Goal: Information Seeking & Learning: Learn about a topic

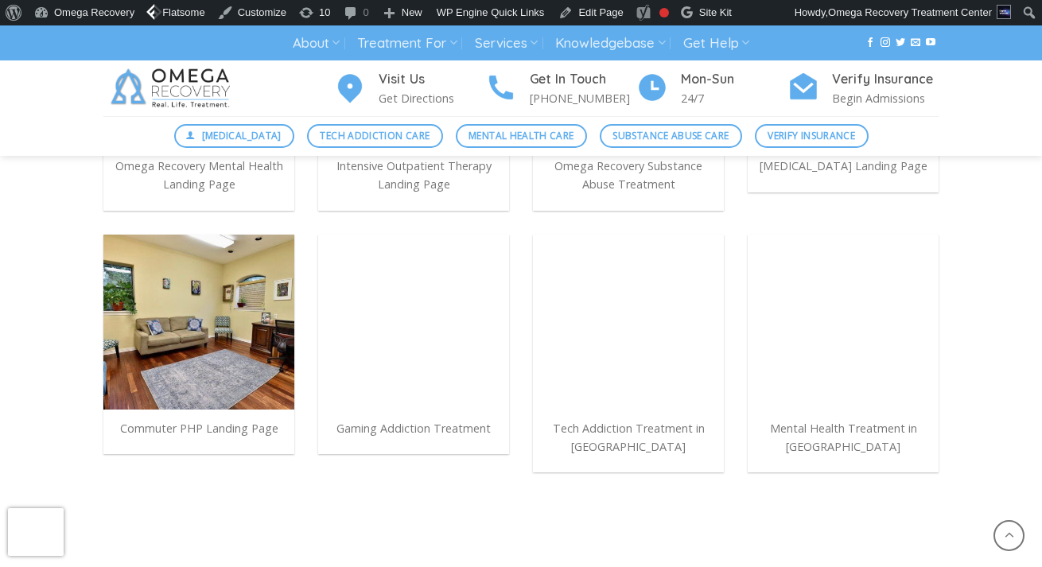
scroll to position [1162, 0]
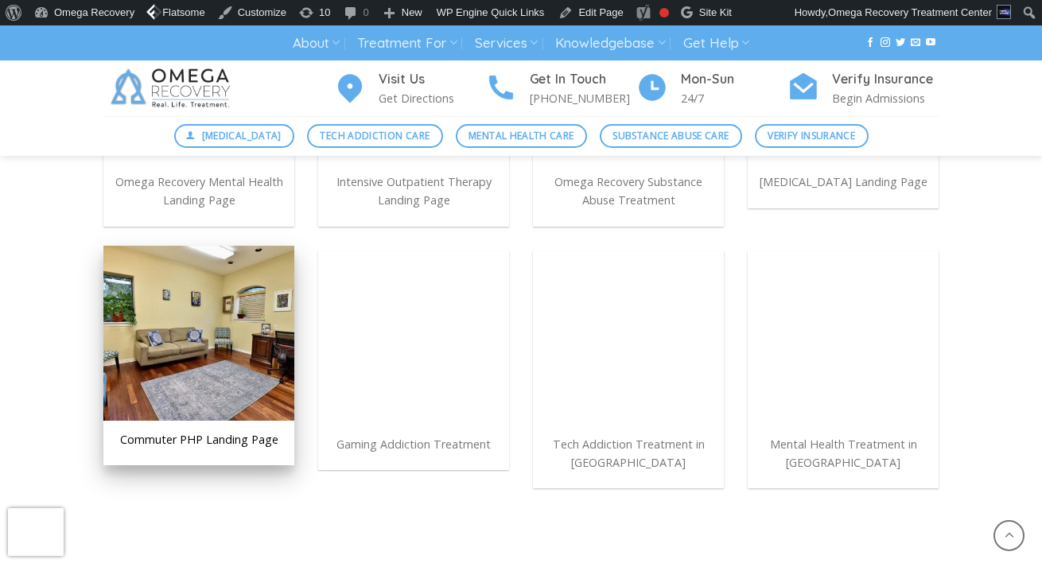
click at [261, 318] on img at bounding box center [198, 333] width 191 height 175
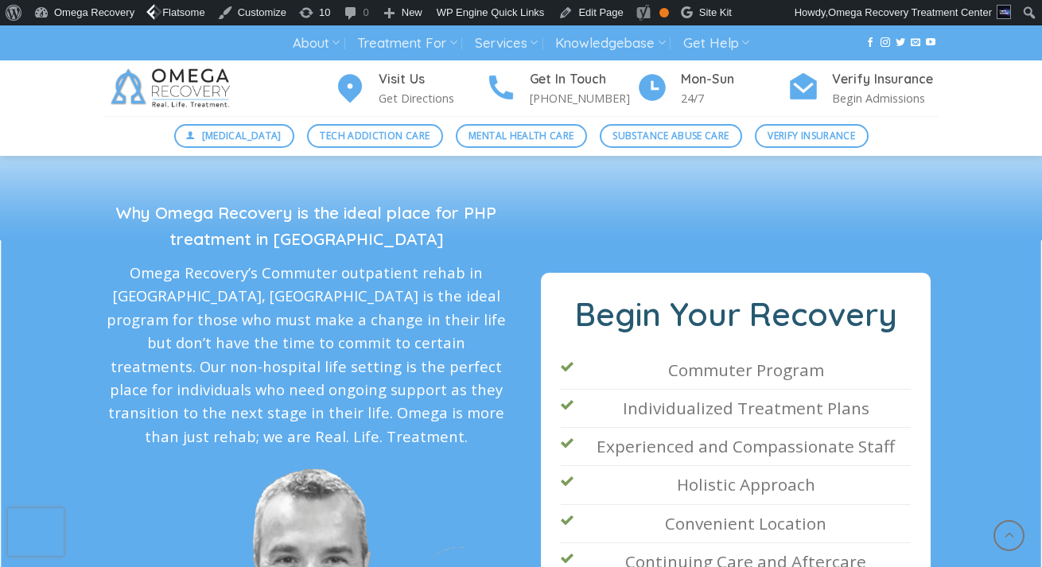
scroll to position [2561, 0]
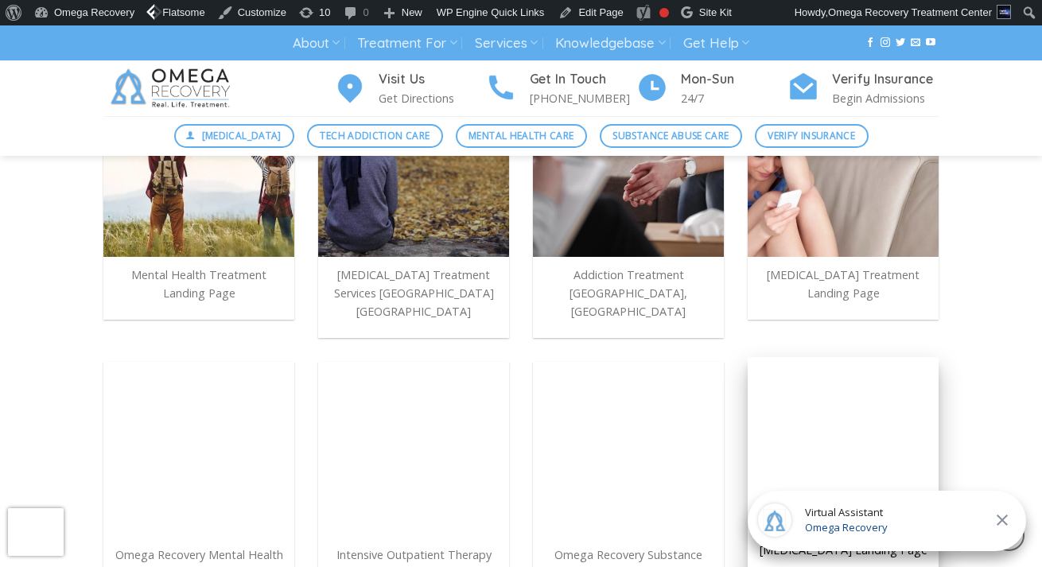
scroll to position [728, 0]
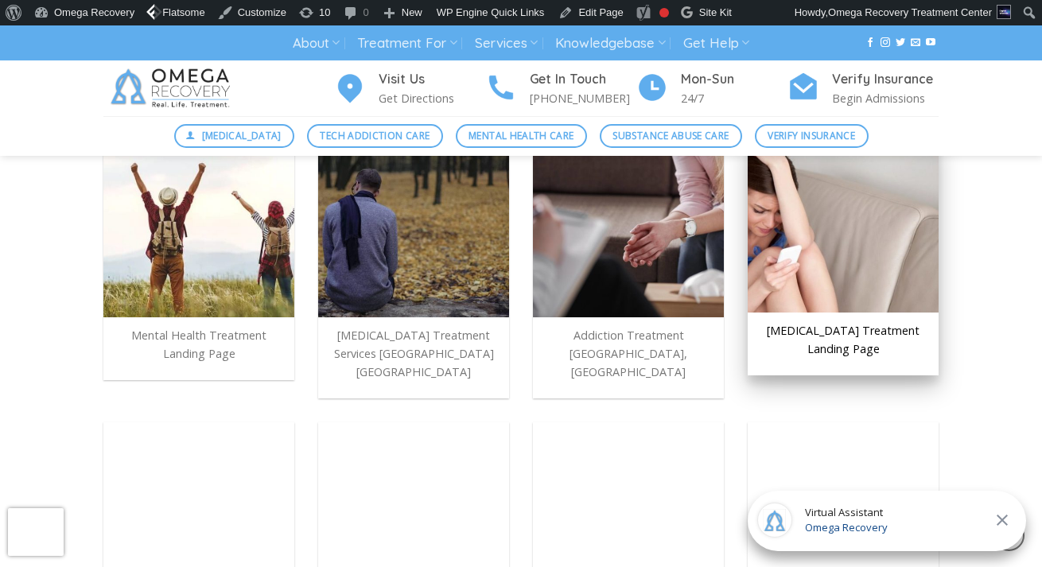
click at [794, 271] on img at bounding box center [843, 225] width 191 height 175
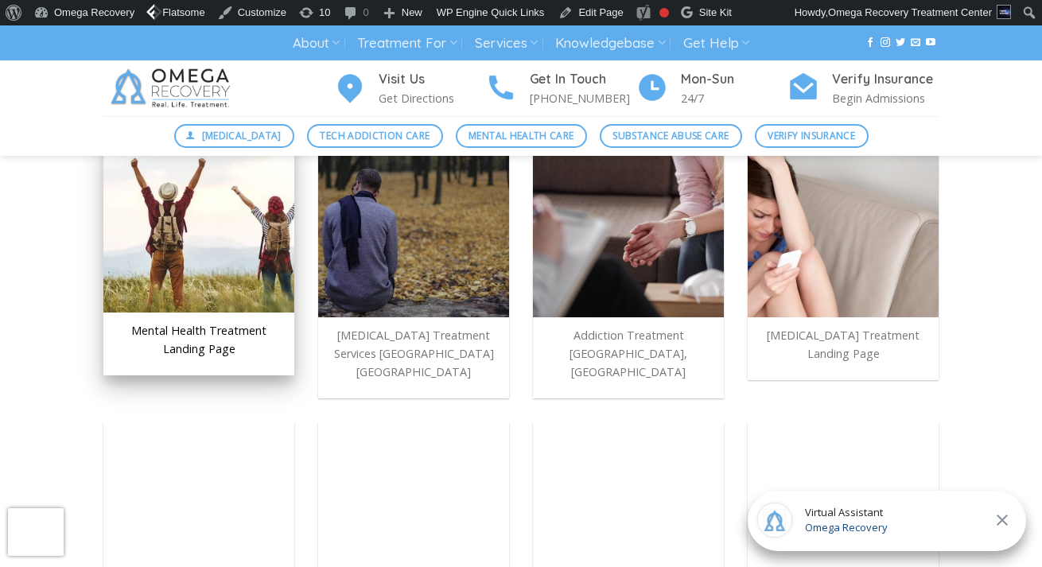
click at [169, 291] on img at bounding box center [198, 225] width 191 height 175
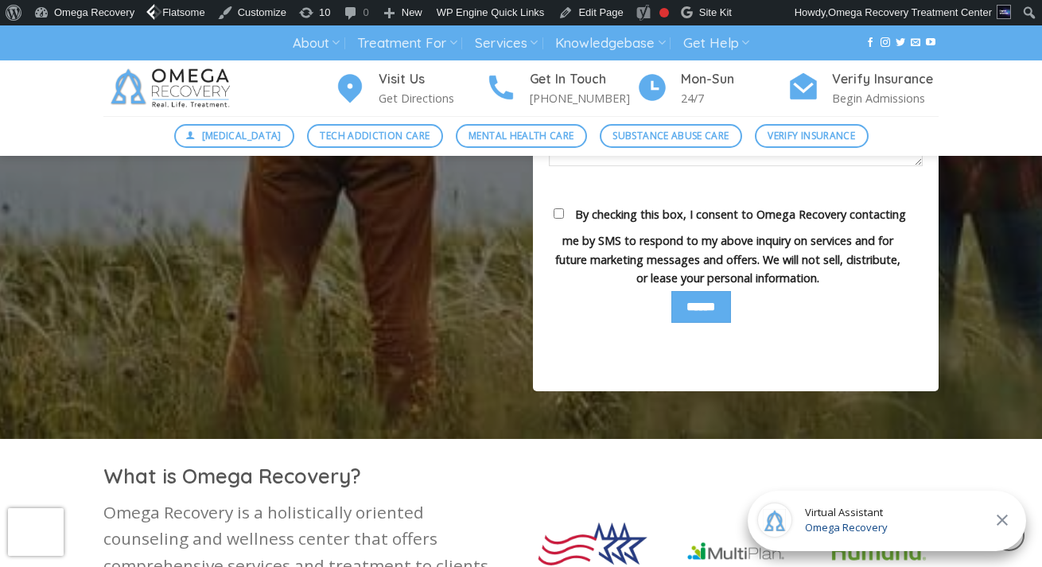
scroll to position [819, 0]
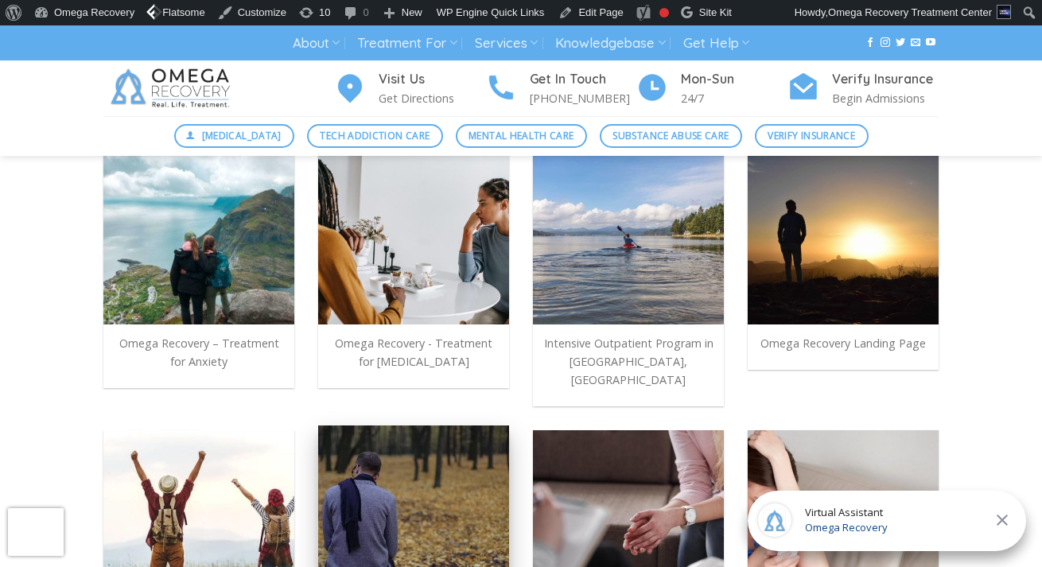
scroll to position [342, 0]
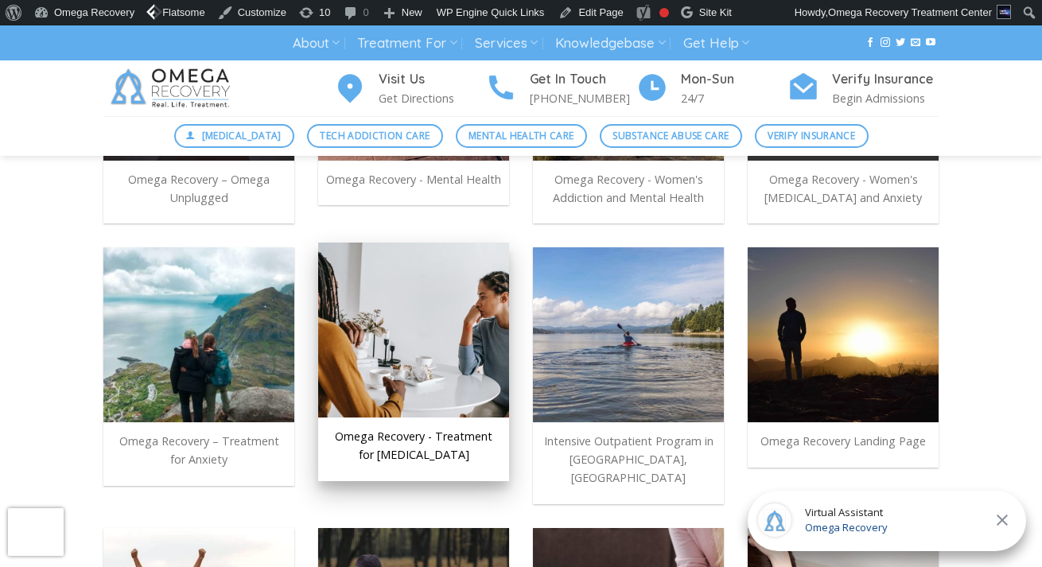
click at [461, 307] on img at bounding box center [413, 330] width 191 height 175
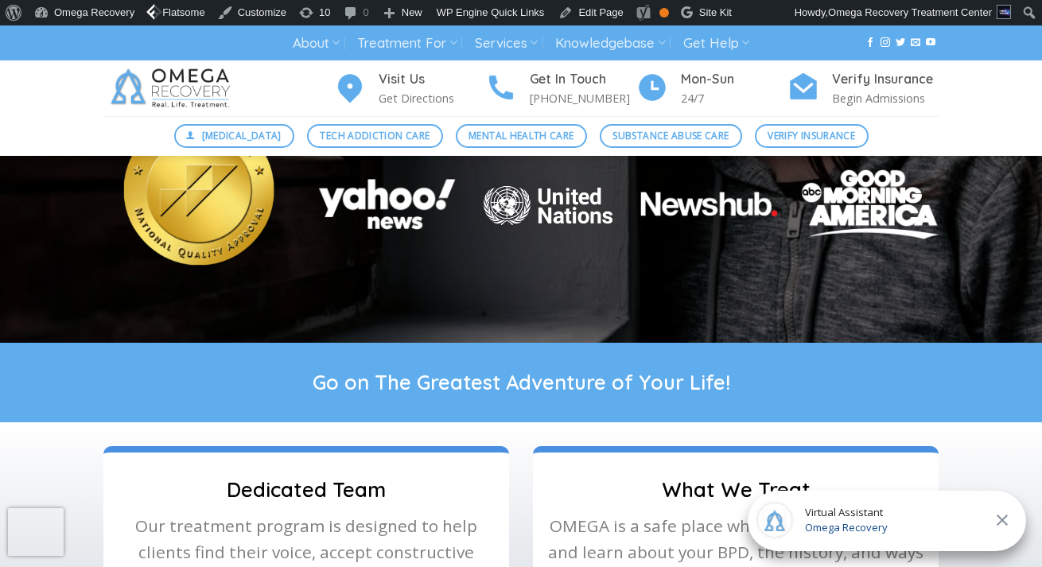
scroll to position [528, 0]
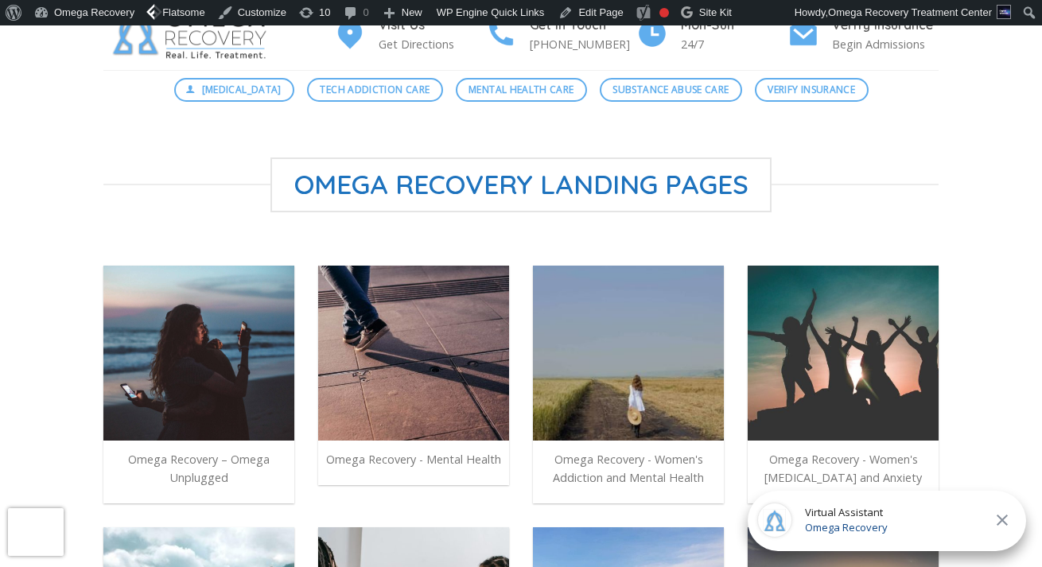
scroll to position [87, 0]
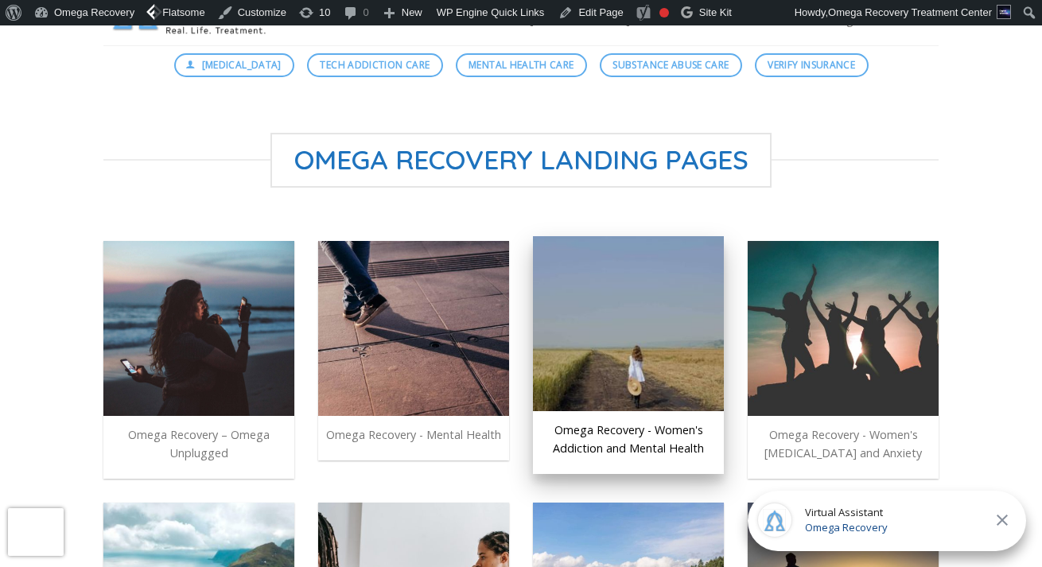
click at [577, 321] on img at bounding box center [628, 323] width 191 height 175
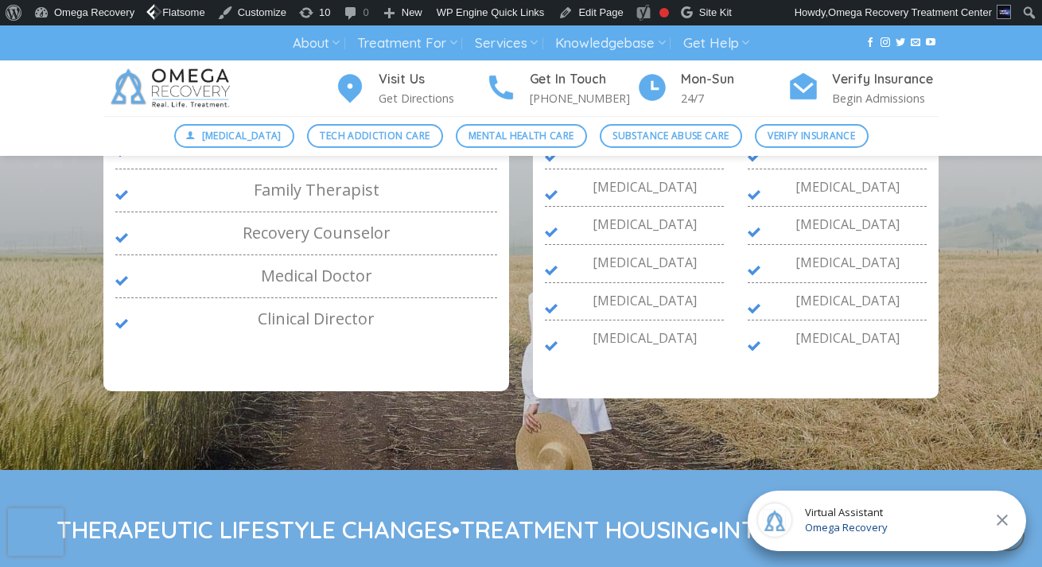
scroll to position [1257, 0]
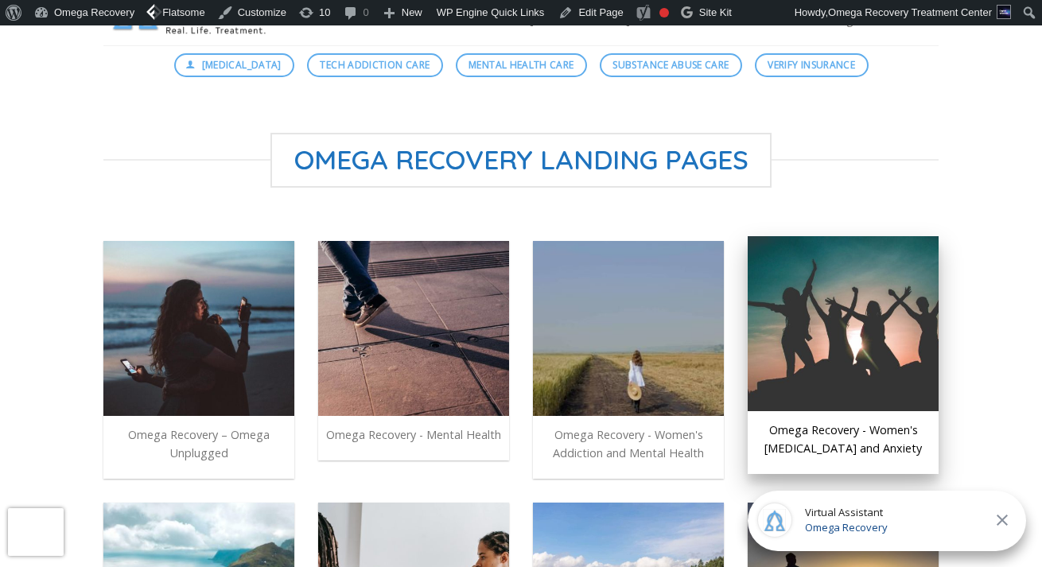
click at [848, 318] on img at bounding box center [843, 323] width 191 height 175
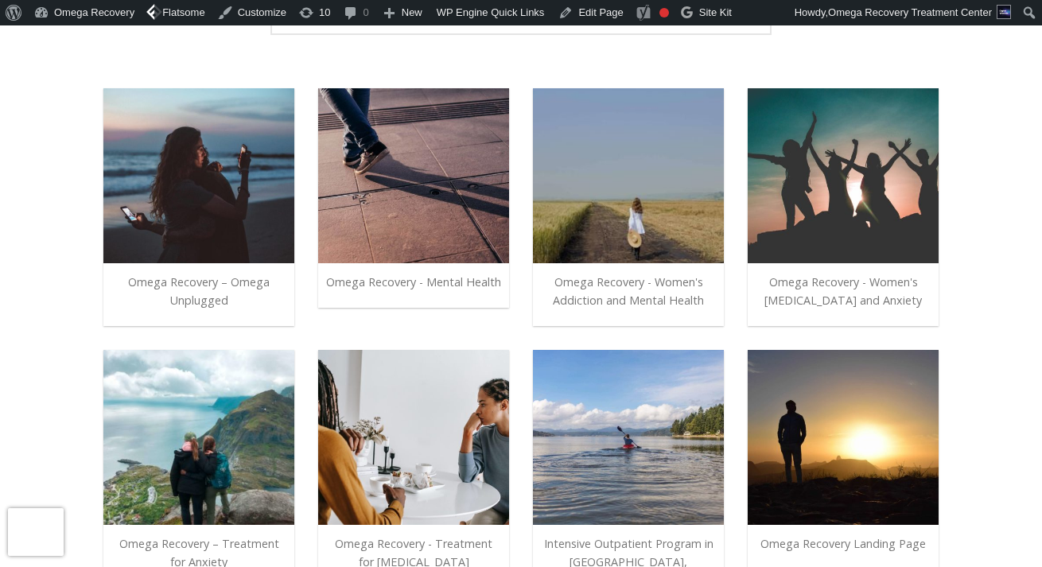
scroll to position [364, 0]
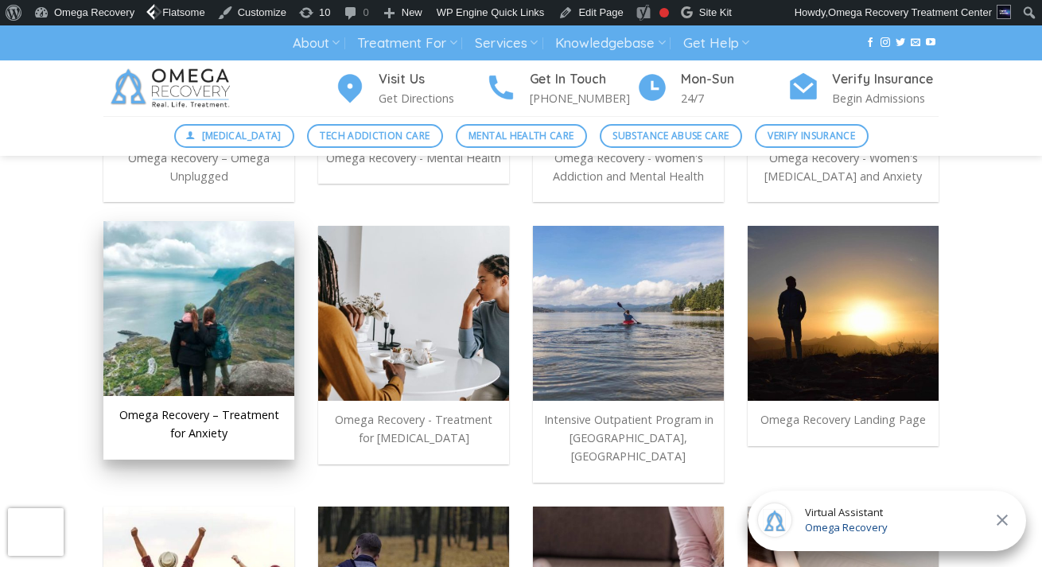
click at [266, 348] on img at bounding box center [198, 308] width 191 height 175
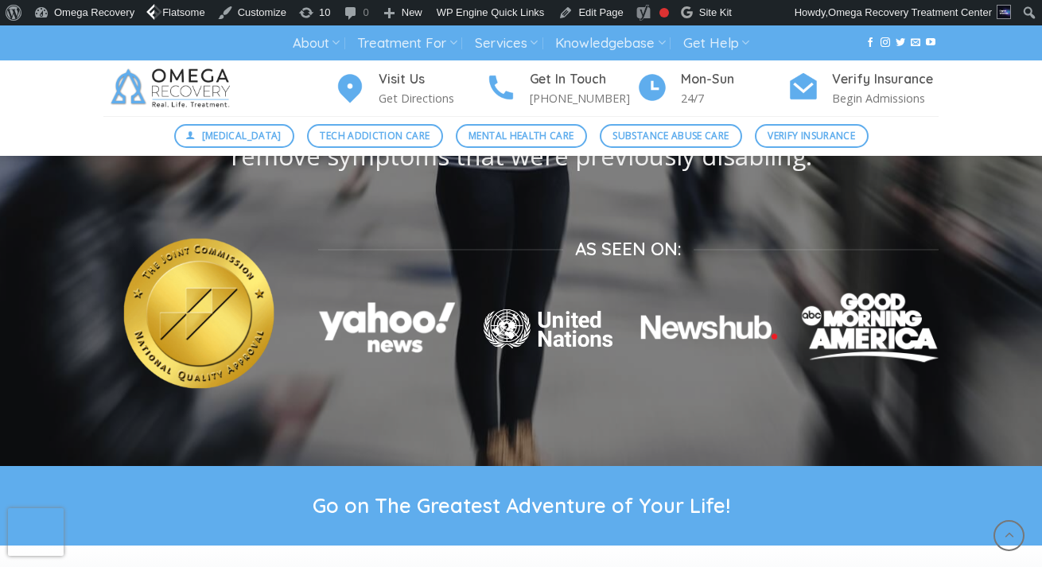
scroll to position [590, 0]
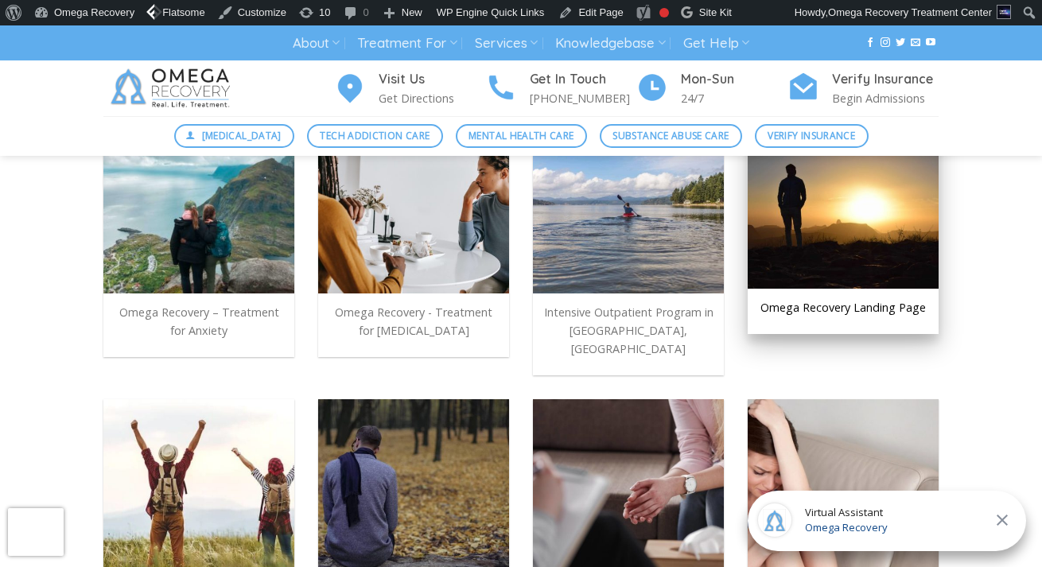
click at [801, 256] on img at bounding box center [843, 201] width 191 height 175
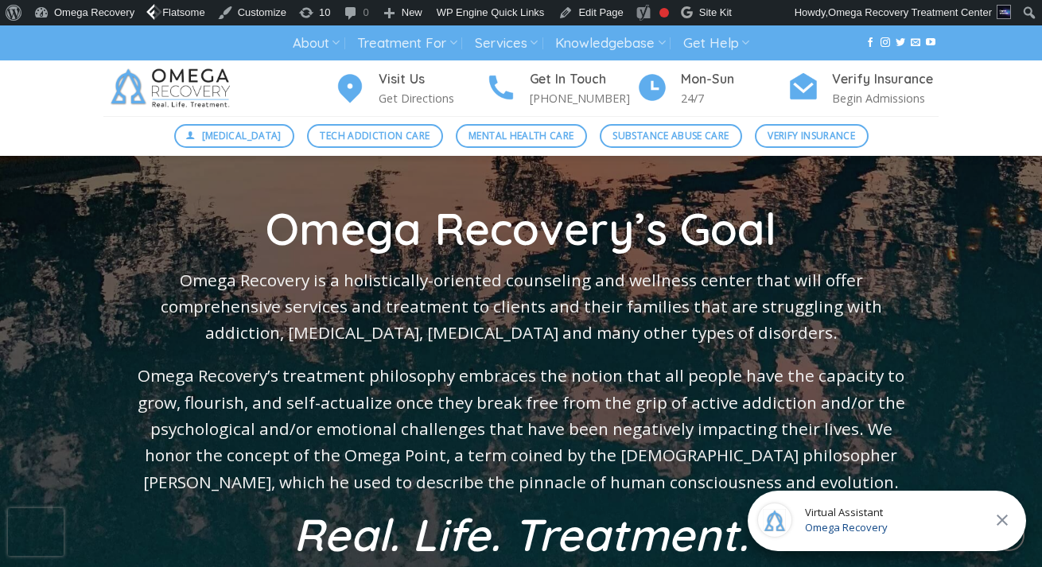
scroll to position [2043, 0]
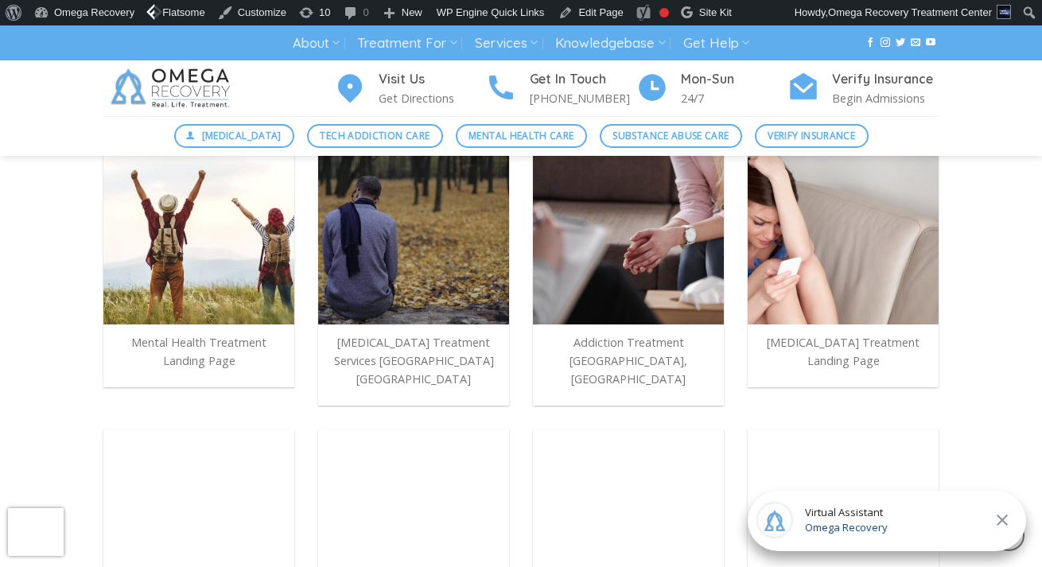
scroll to position [662, 0]
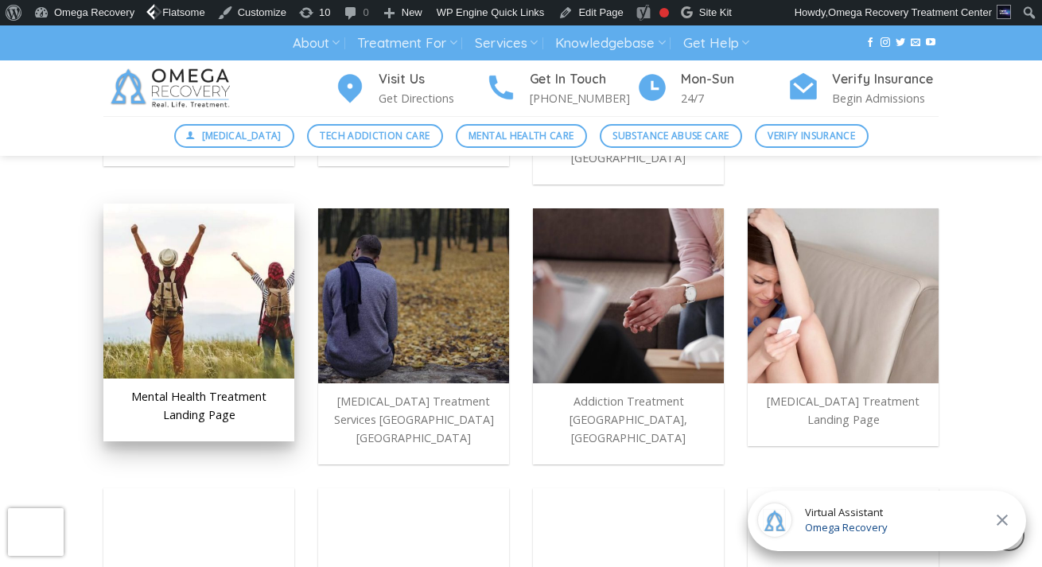
click at [230, 323] on img at bounding box center [198, 291] width 191 height 175
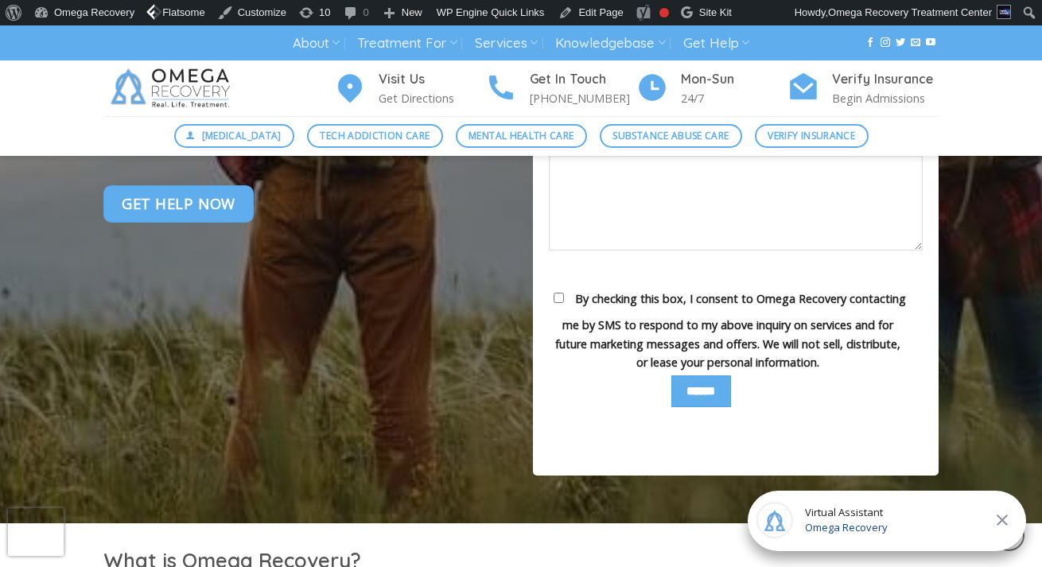
scroll to position [598, 0]
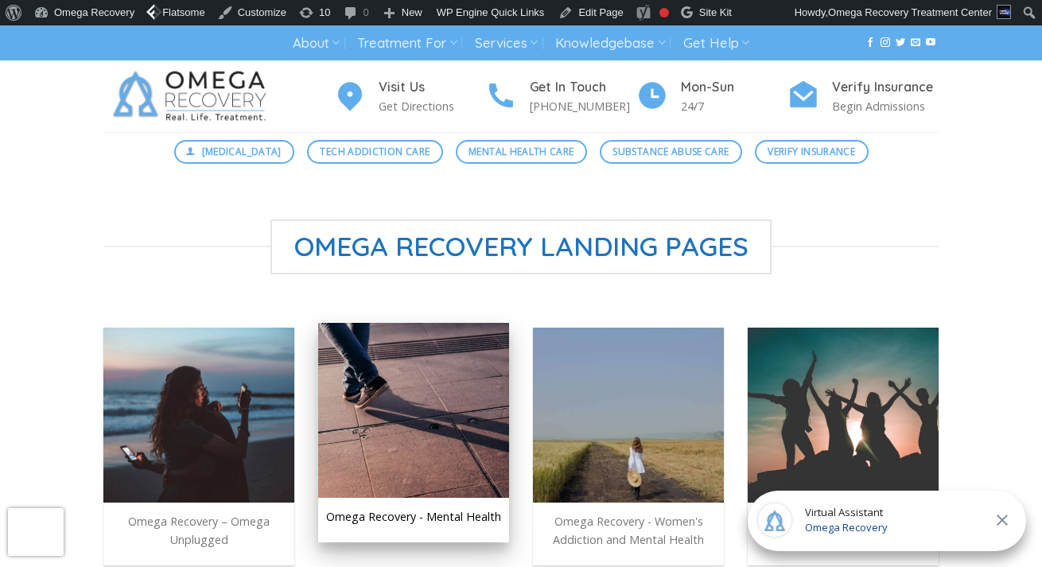
click at [426, 395] on img at bounding box center [413, 410] width 191 height 175
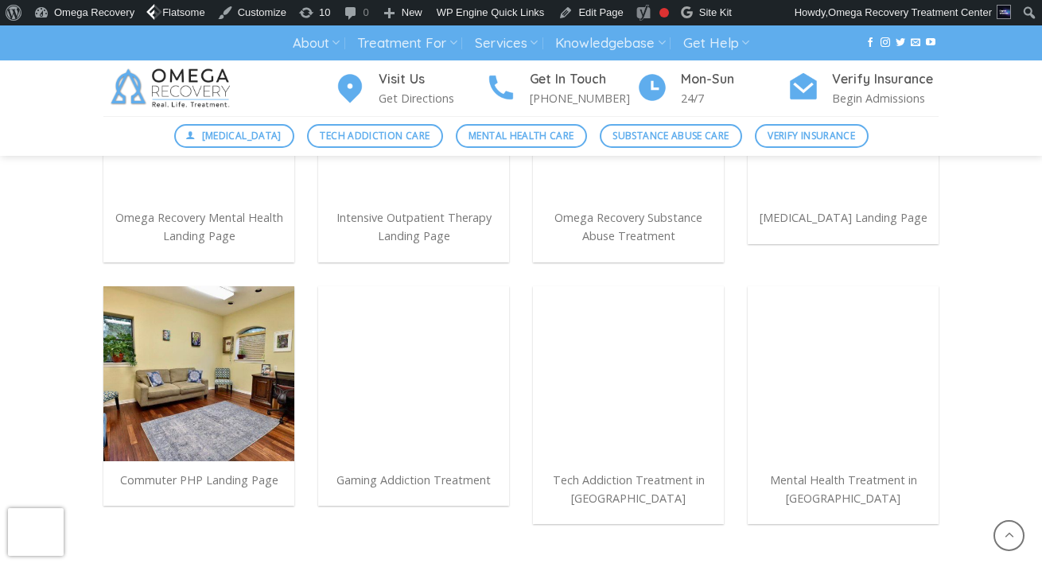
scroll to position [1113, 0]
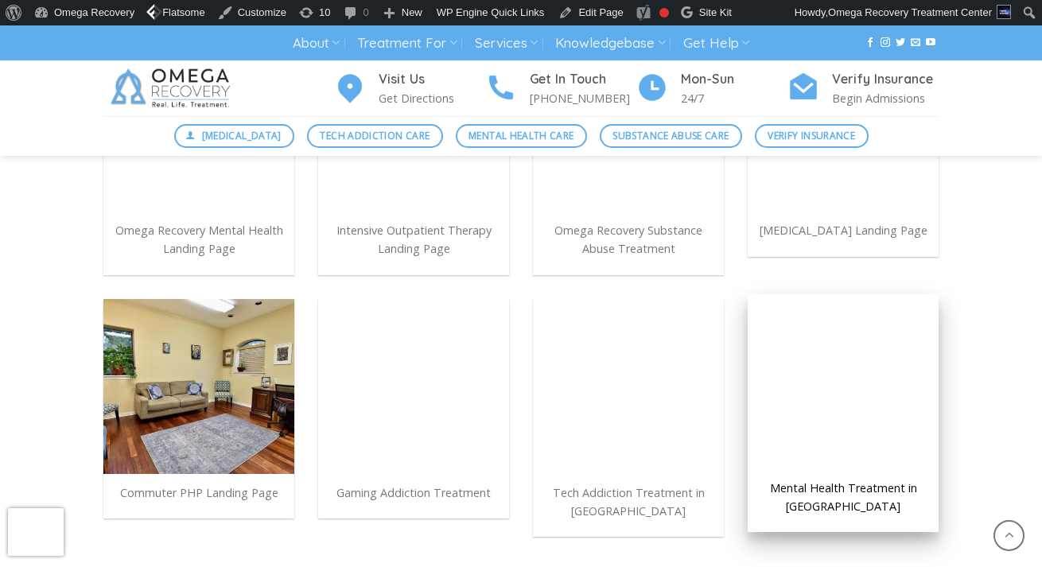
click at [833, 374] on div at bounding box center [843, 381] width 191 height 175
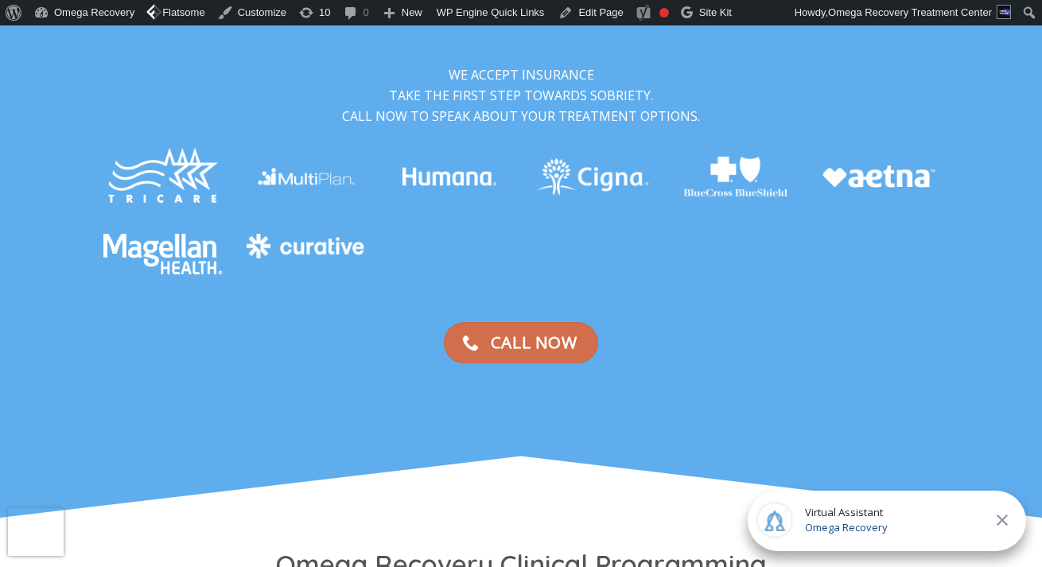
scroll to position [319, 0]
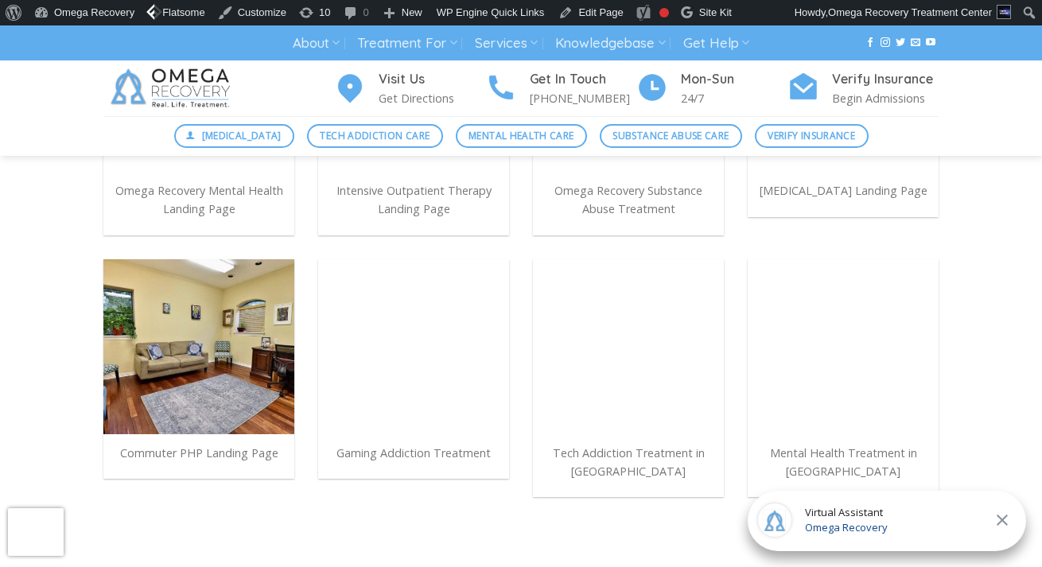
scroll to position [1178, 0]
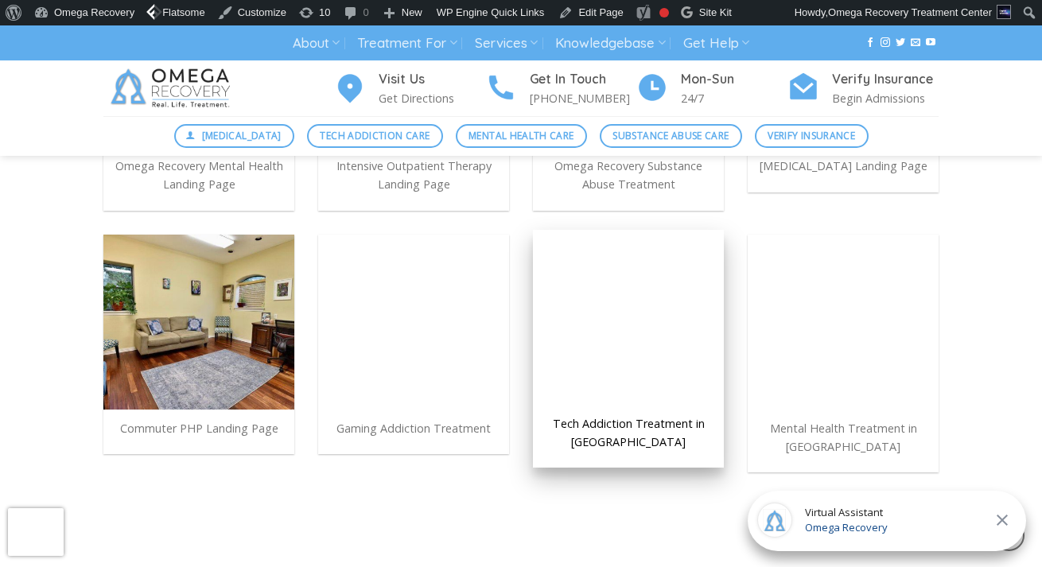
click at [592, 277] on div at bounding box center [628, 317] width 191 height 175
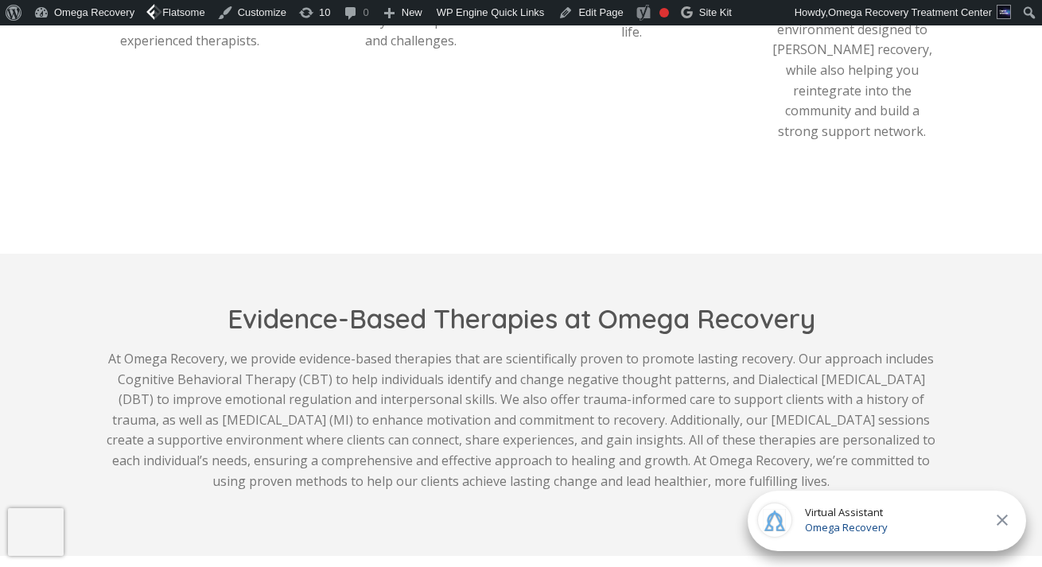
scroll to position [1650, 0]
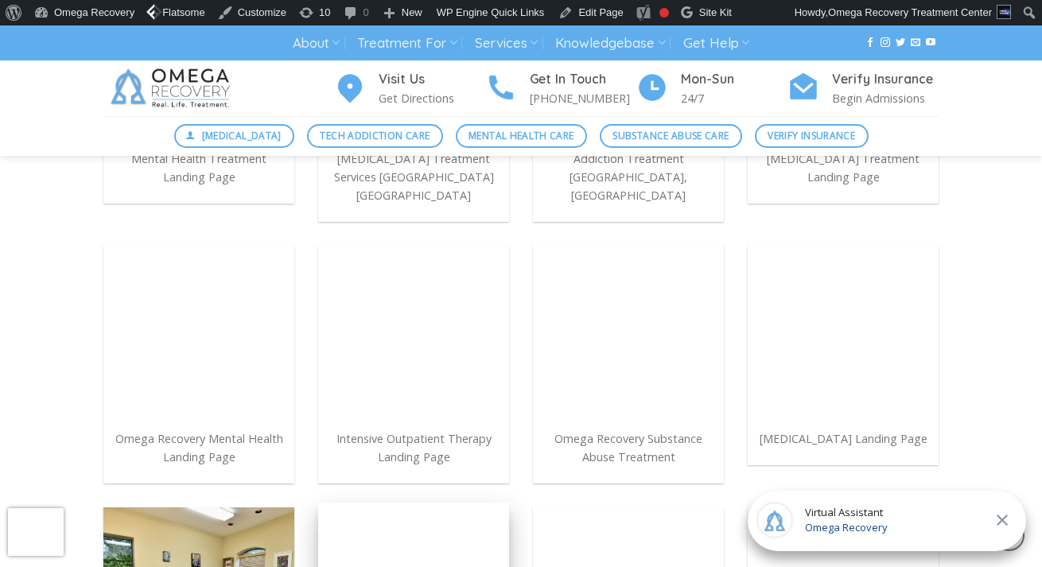
scroll to position [902, 0]
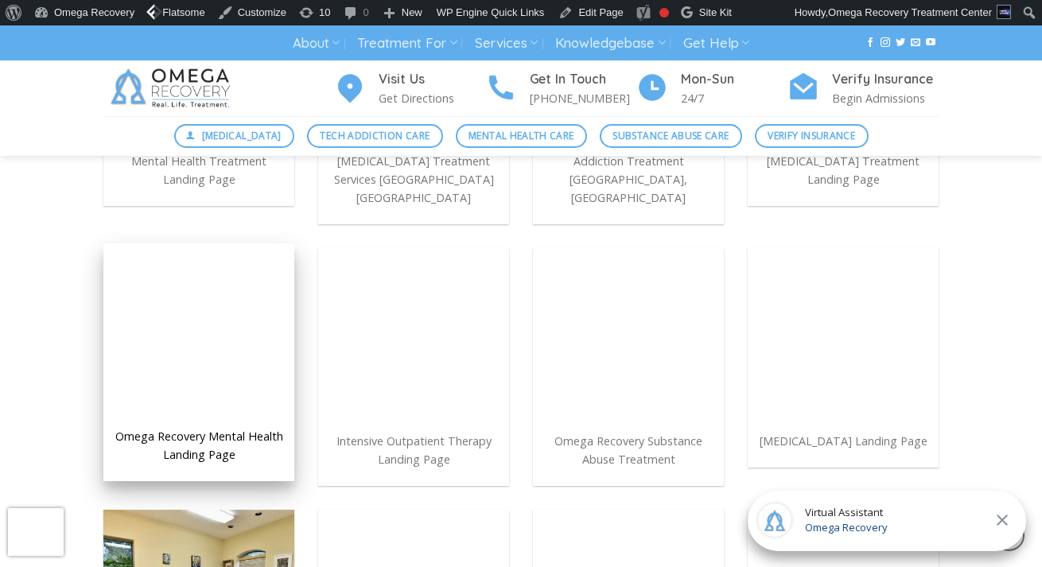
click at [285, 372] on div at bounding box center [198, 330] width 191 height 175
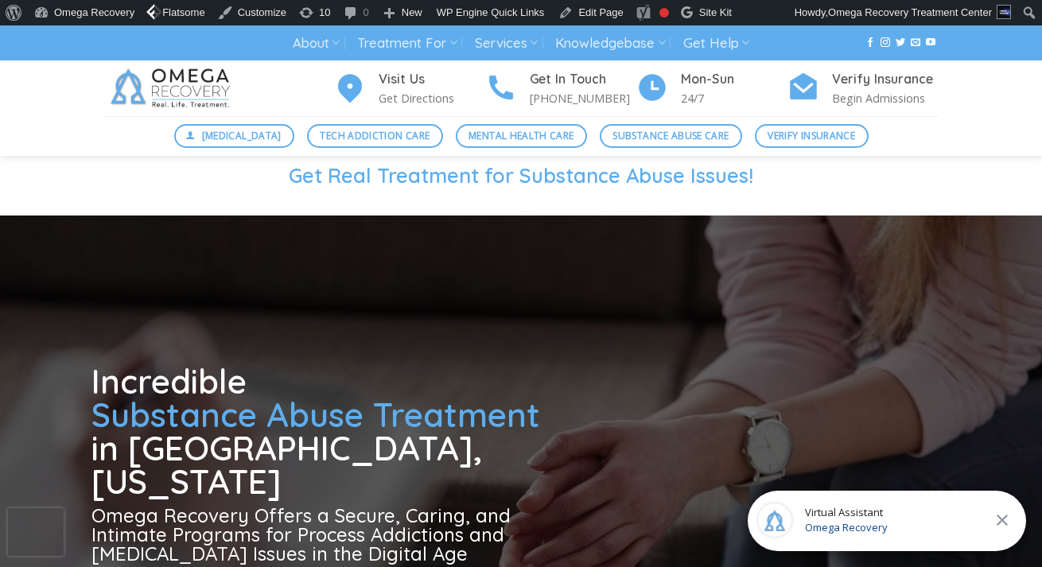
scroll to position [62, 0]
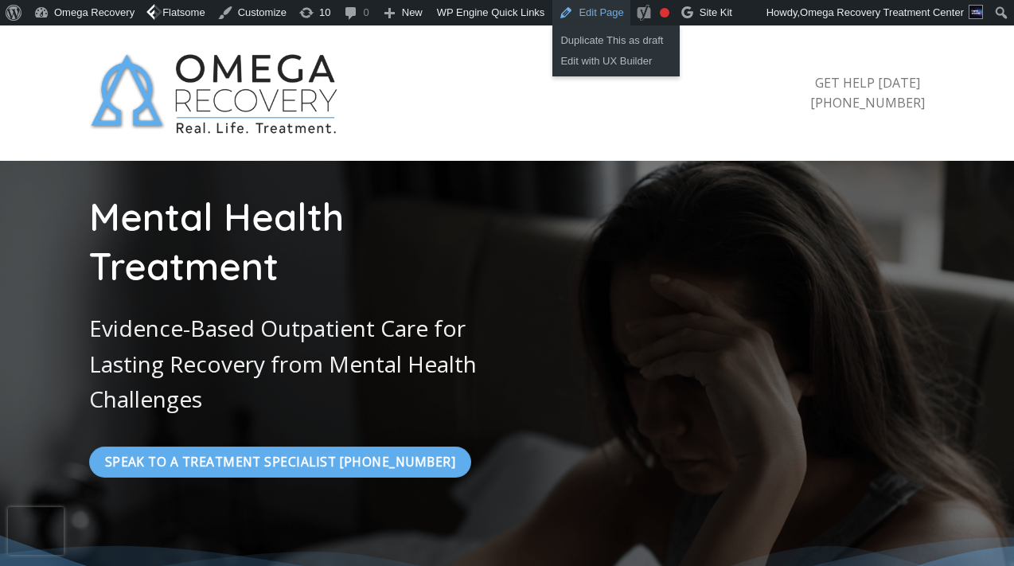
click at [616, 4] on link "Edit Page" at bounding box center [590, 12] width 77 height 25
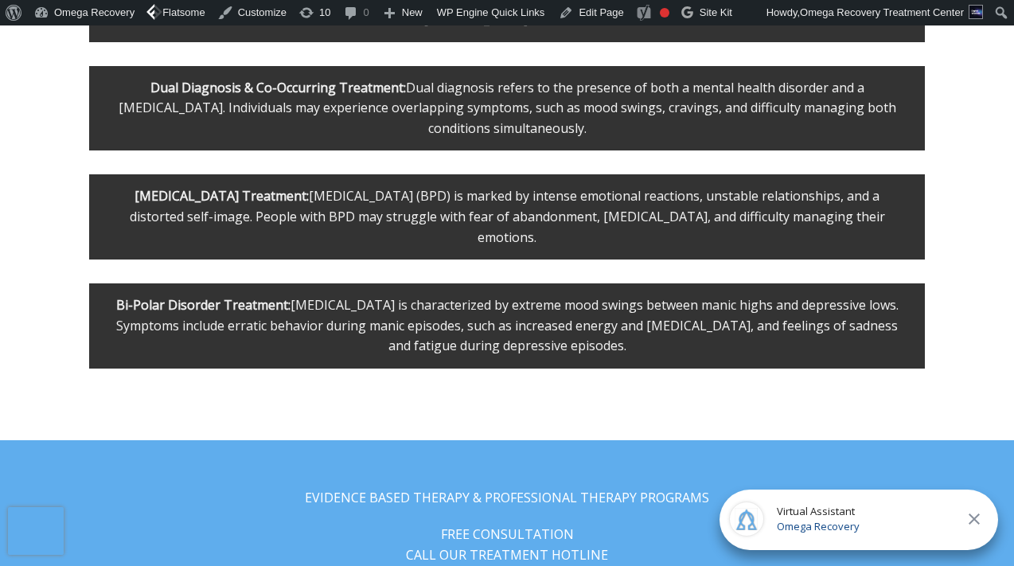
scroll to position [2308, 0]
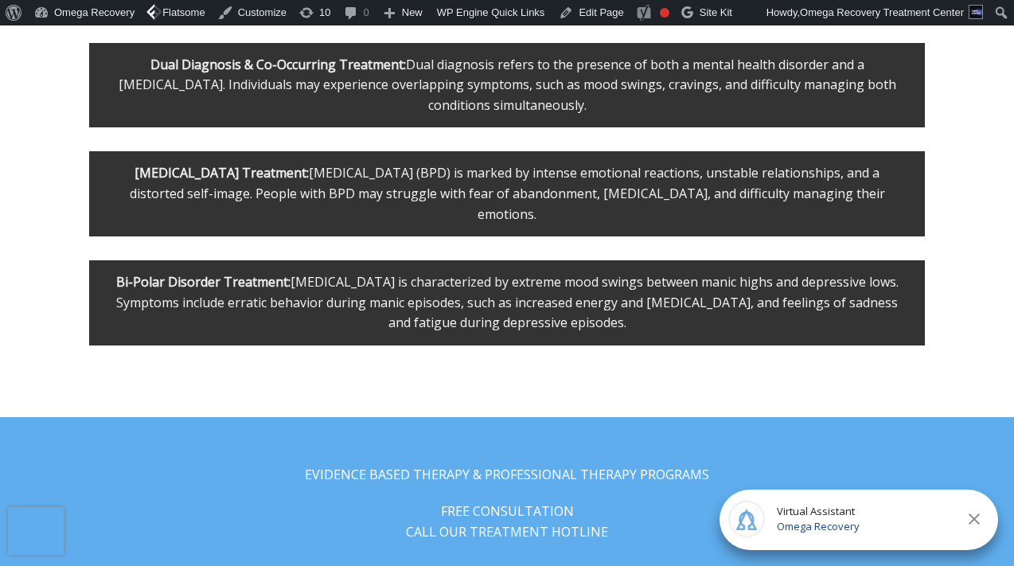
drag, startPoint x: 84, startPoint y: 222, endPoint x: 410, endPoint y: 279, distance: 331.2
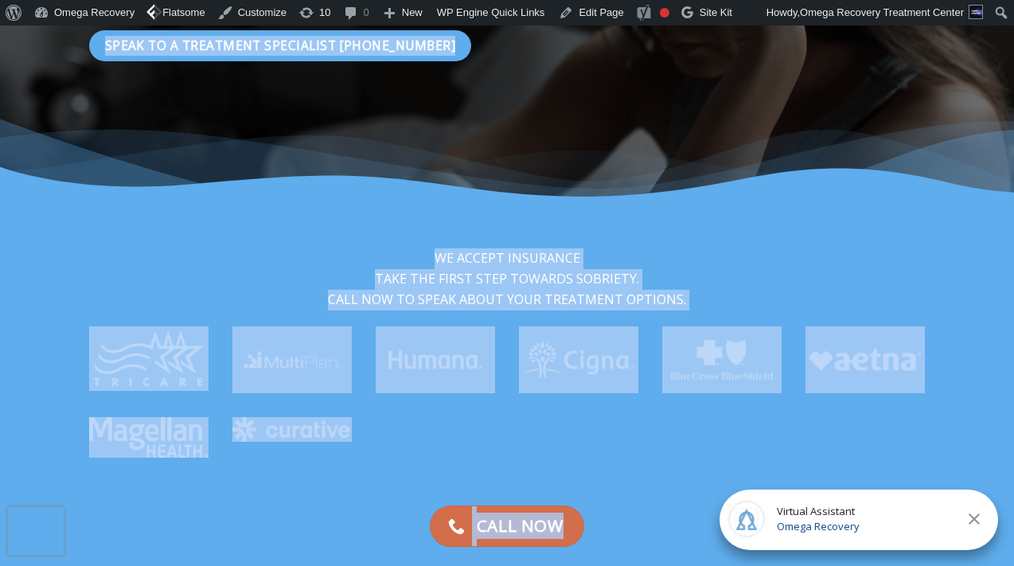
scroll to position [0, 0]
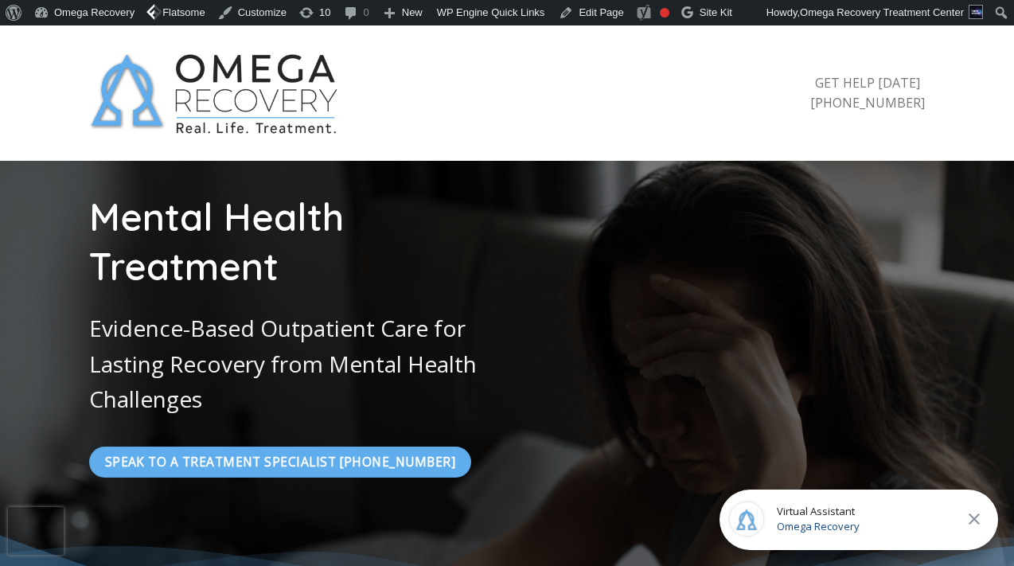
click at [236, 213] on h1 "Mental Health Treatment" at bounding box center [292, 242] width 406 height 99
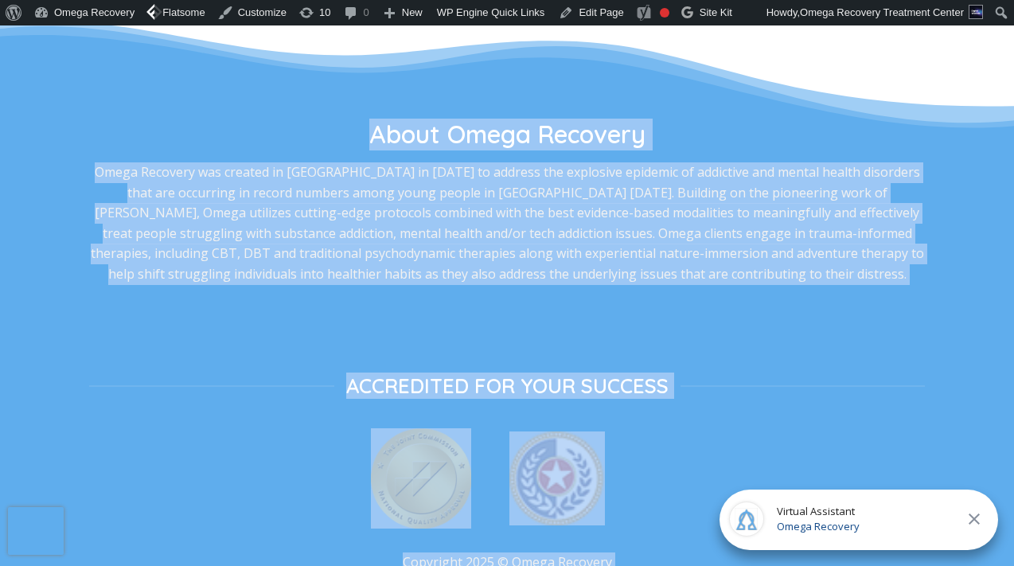
scroll to position [3501, 0]
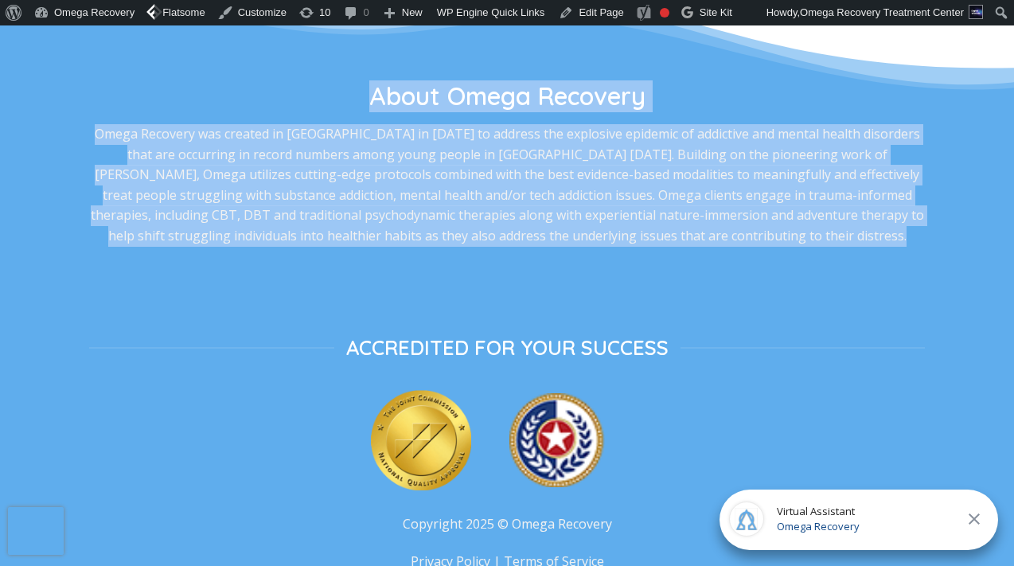
drag, startPoint x: 95, startPoint y: 212, endPoint x: 313, endPoint y: 289, distance: 230.2
copy div "Mental Health Treatment Evidence-Based Outpatient Care for Lasting Recovery fro…"
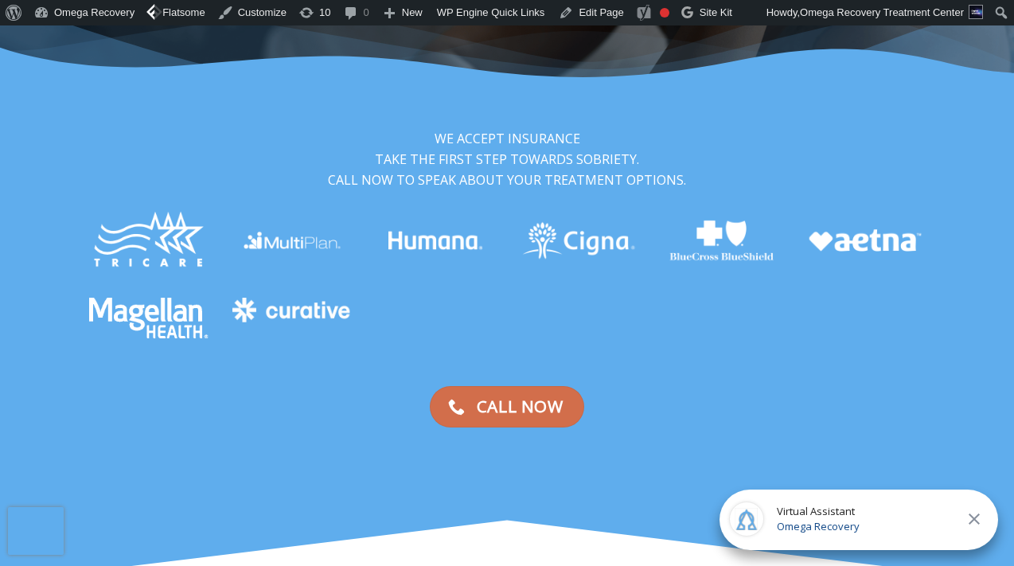
scroll to position [533, 0]
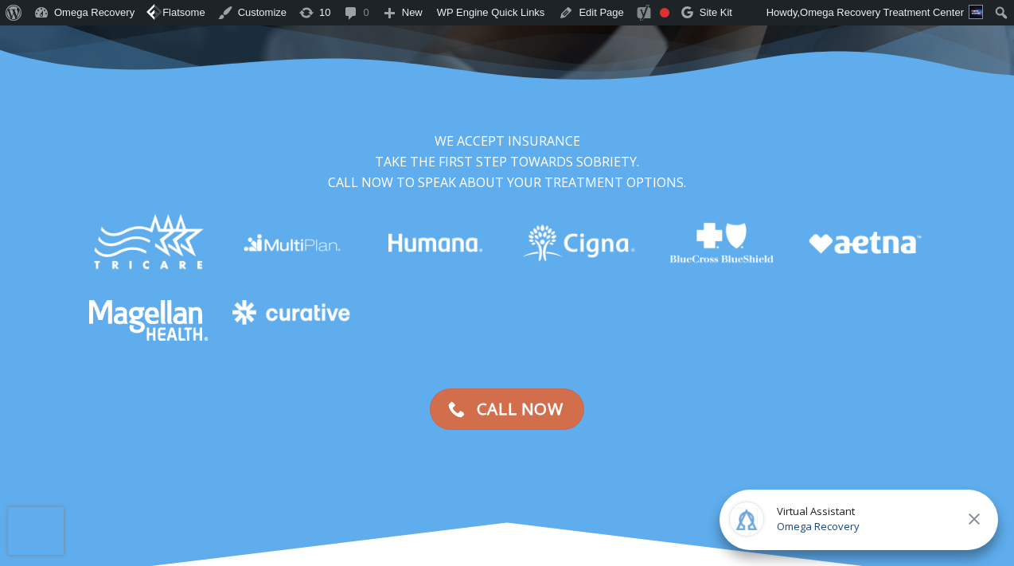
click at [171, 252] on img at bounding box center [148, 241] width 119 height 65
